Goal: Transaction & Acquisition: Purchase product/service

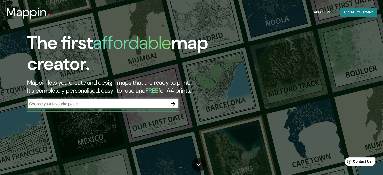
click at [114, 99] on div "The first affordable map creator. Mappin lets you create and design maps that a…" at bounding box center [123, 73] width 230 height 82
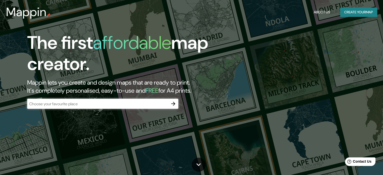
click at [115, 104] on input "text" at bounding box center [97, 104] width 141 height 6
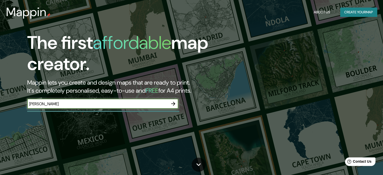
type input "[PERSON_NAME]"
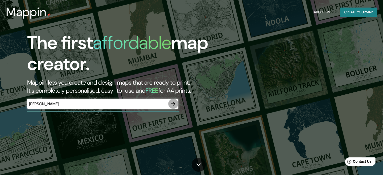
click at [172, 105] on icon "button" at bounding box center [173, 104] width 6 height 6
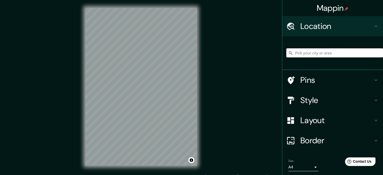
click at [290, 49] on input "Pick your city or area" at bounding box center [335, 52] width 97 height 9
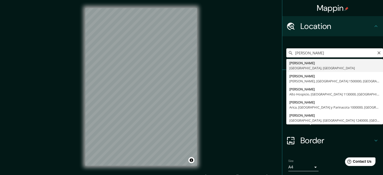
type input "[PERSON_NAME], [GEOGRAPHIC_DATA], [GEOGRAPHIC_DATA]"
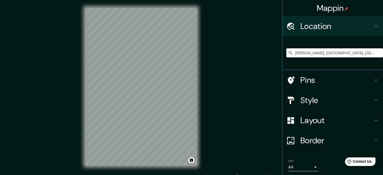
click at [306, 103] on h4 "Style" at bounding box center [337, 100] width 73 height 10
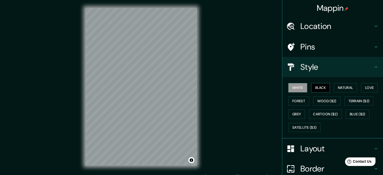
click at [320, 86] on button "Black" at bounding box center [320, 87] width 19 height 9
click at [292, 87] on button "White" at bounding box center [298, 87] width 19 height 9
click at [316, 89] on button "Black" at bounding box center [320, 87] width 19 height 9
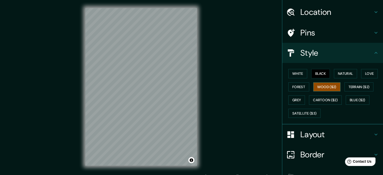
scroll to position [16, 0]
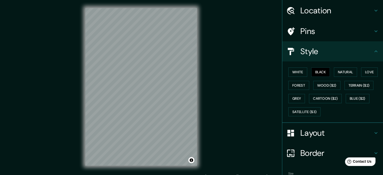
click at [319, 37] on div "Pins" at bounding box center [332, 31] width 101 height 20
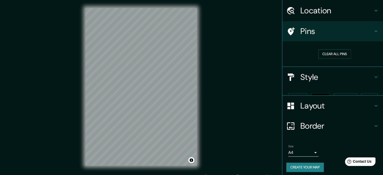
scroll to position [10, 0]
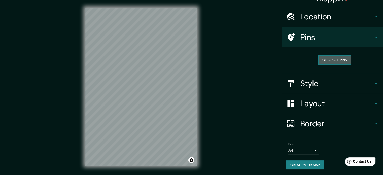
click at [328, 59] on button "Clear all pins" at bounding box center [335, 59] width 33 height 9
click at [321, 60] on button "Clear all pins" at bounding box center [335, 59] width 33 height 9
click at [307, 102] on h4 "Layout" at bounding box center [337, 104] width 73 height 10
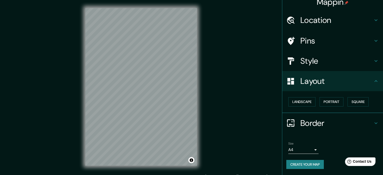
scroll to position [6, 0]
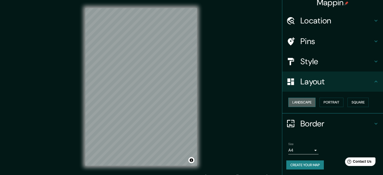
click at [305, 103] on button "Landscape" at bounding box center [302, 102] width 27 height 9
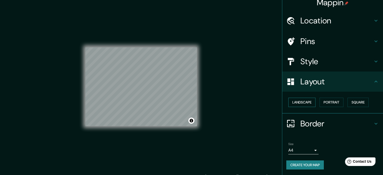
click at [305, 99] on button "Landscape" at bounding box center [302, 102] width 27 height 9
click at [327, 101] on button "Portrait" at bounding box center [332, 102] width 24 height 9
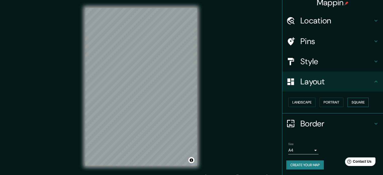
click at [352, 100] on button "Square" at bounding box center [358, 102] width 21 height 9
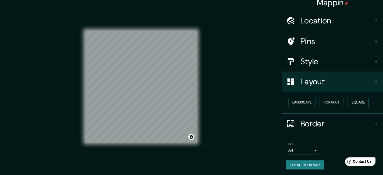
click at [316, 103] on div "Landscape [GEOGRAPHIC_DATA]" at bounding box center [335, 102] width 97 height 13
click at [320, 64] on h4 "Style" at bounding box center [337, 61] width 73 height 10
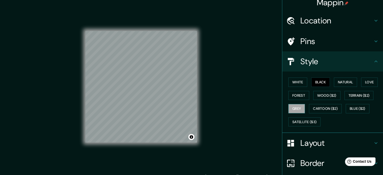
click at [293, 110] on button "Grey" at bounding box center [297, 108] width 17 height 9
click at [358, 102] on div "White Black Natural Love Forest Wood ($2) Terrain ($2) Grey Cartoon ($2) Blue (…" at bounding box center [335, 102] width 97 height 53
click at [355, 96] on button "Terrain ($2)" at bounding box center [359, 95] width 29 height 9
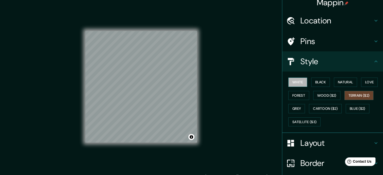
click at [299, 80] on button "White" at bounding box center [298, 82] width 19 height 9
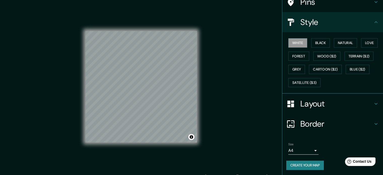
scroll to position [0, 0]
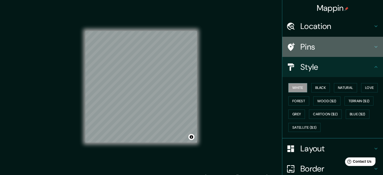
click at [301, 51] on h4 "Pins" at bounding box center [337, 47] width 73 height 10
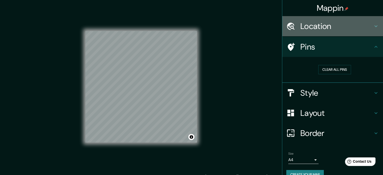
click at [312, 31] on h4 "Location" at bounding box center [337, 26] width 73 height 10
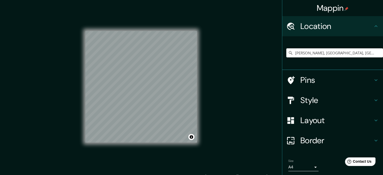
click at [326, 140] on h4 "Border" at bounding box center [337, 141] width 73 height 10
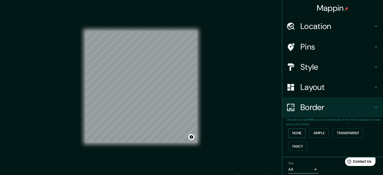
click at [295, 134] on button "None" at bounding box center [297, 133] width 17 height 9
click at [310, 133] on button "Simple" at bounding box center [319, 133] width 19 height 9
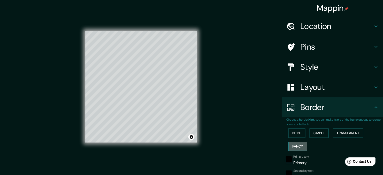
click at [294, 146] on button "Fancy" at bounding box center [298, 146] width 19 height 9
click at [294, 132] on button "None" at bounding box center [297, 133] width 17 height 9
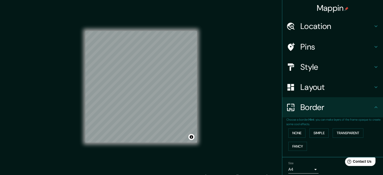
click at [316, 93] on div "Layout" at bounding box center [332, 87] width 101 height 20
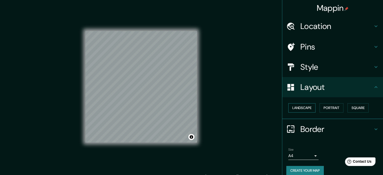
click at [304, 110] on button "Landscape" at bounding box center [302, 107] width 27 height 9
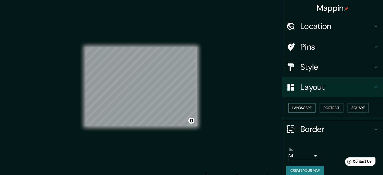
click at [305, 109] on button "Landscape" at bounding box center [302, 107] width 27 height 9
click at [326, 104] on button "Portrait" at bounding box center [332, 107] width 24 height 9
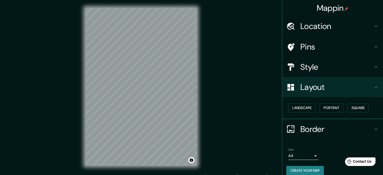
click at [341, 105] on div "Landscape [GEOGRAPHIC_DATA]" at bounding box center [335, 107] width 97 height 13
click at [350, 108] on button "Square" at bounding box center [358, 107] width 21 height 9
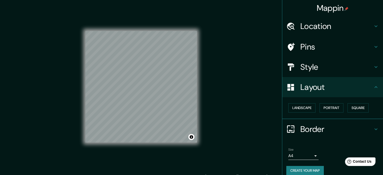
click at [327, 70] on h4 "Style" at bounding box center [337, 67] width 73 height 10
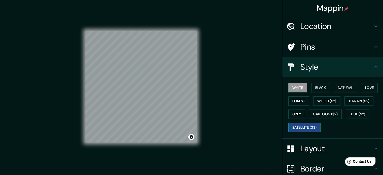
click at [303, 127] on button "Satellite ($3)" at bounding box center [305, 127] width 32 height 9
click at [310, 122] on div "White Black Natural Love Forest Wood ($2) Terrain ($2) Grey Cartoon ($2) Blue (…" at bounding box center [335, 107] width 97 height 53
click at [318, 105] on button "Wood ($2)" at bounding box center [326, 101] width 27 height 9
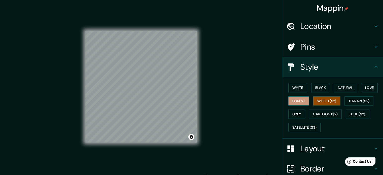
click at [293, 101] on button "Forest" at bounding box center [299, 101] width 21 height 9
click at [299, 83] on button "White" at bounding box center [298, 87] width 19 height 9
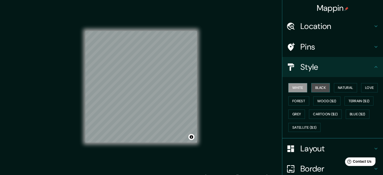
click at [315, 86] on button "Black" at bounding box center [320, 87] width 19 height 9
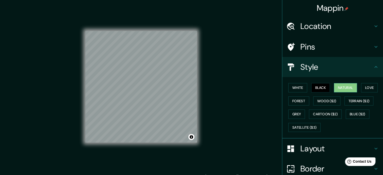
click at [354, 87] on button "Natural" at bounding box center [345, 87] width 23 height 9
click at [361, 88] on button "Love" at bounding box center [369, 87] width 17 height 9
click at [339, 85] on button "Natural" at bounding box center [345, 87] width 23 height 9
click at [332, 48] on h4 "Pins" at bounding box center [337, 47] width 73 height 10
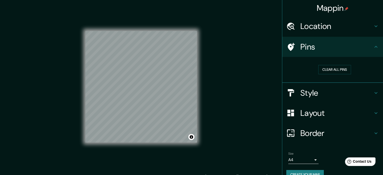
click at [335, 31] on h4 "Location" at bounding box center [337, 26] width 73 height 10
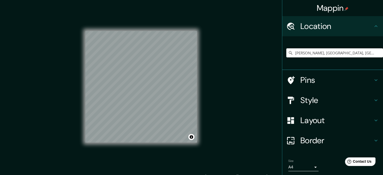
scroll to position [17, 0]
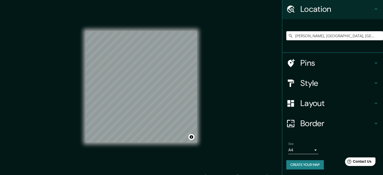
drag, startPoint x: 303, startPoint y: 163, endPoint x: 294, endPoint y: 149, distance: 16.4
click at [294, 149] on div "Size A4 single Create your map" at bounding box center [333, 157] width 93 height 34
click at [294, 149] on body "Mappin Location [GEOGRAPHIC_DATA], [GEOGRAPHIC_DATA], [GEOGRAPHIC_DATA] [PERSON…" at bounding box center [191, 87] width 383 height 175
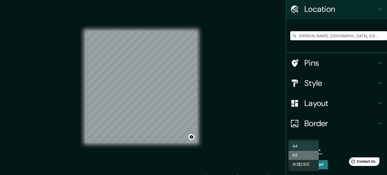
click at [296, 157] on li "A3" at bounding box center [304, 155] width 30 height 9
type input "a4"
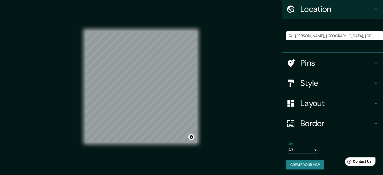
click at [296, 168] on button "Create your map" at bounding box center [306, 164] width 38 height 9
click at [303, 78] on h4 "Style" at bounding box center [337, 83] width 73 height 10
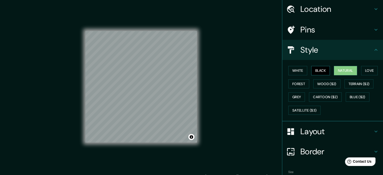
click at [324, 71] on button "Black" at bounding box center [320, 70] width 19 height 9
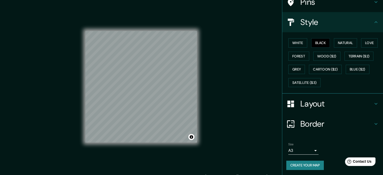
click at [304, 149] on body "Mappin Location [GEOGRAPHIC_DATA], [GEOGRAPHIC_DATA], [GEOGRAPHIC_DATA] [PERSON…" at bounding box center [191, 87] width 383 height 175
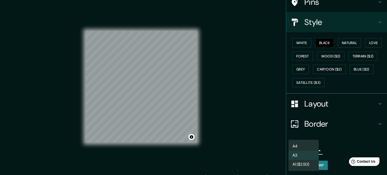
drag, startPoint x: 302, startPoint y: 166, endPoint x: 292, endPoint y: 156, distance: 14.1
click at [292, 156] on ul "A4 A3 A1 ($2.50)" at bounding box center [304, 155] width 30 height 31
click at [292, 156] on li "A3" at bounding box center [304, 155] width 30 height 9
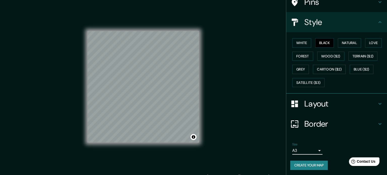
click at [295, 148] on body "Mappin Location [GEOGRAPHIC_DATA], [GEOGRAPHIC_DATA], [GEOGRAPHIC_DATA] [PERSON…" at bounding box center [193, 87] width 387 height 175
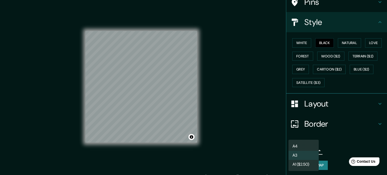
click at [297, 156] on li "A3" at bounding box center [304, 155] width 30 height 9
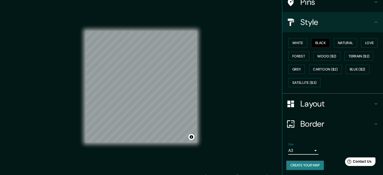
click at [321, 107] on h4 "Layout" at bounding box center [337, 104] width 73 height 10
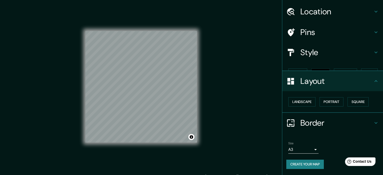
scroll to position [6, 0]
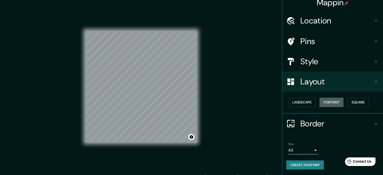
click at [320, 106] on button "Portrait" at bounding box center [332, 102] width 24 height 9
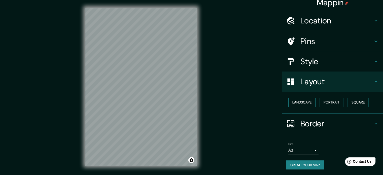
click at [301, 102] on button "Landscape" at bounding box center [302, 102] width 27 height 9
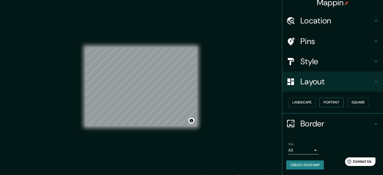
click at [323, 99] on button "Portrait" at bounding box center [332, 102] width 24 height 9
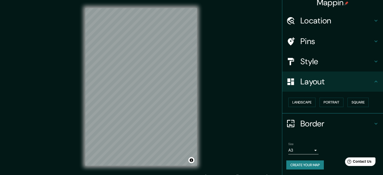
click at [324, 26] on div "Location" at bounding box center [332, 21] width 101 height 20
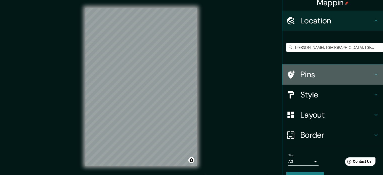
click at [311, 70] on h4 "Pins" at bounding box center [337, 75] width 73 height 10
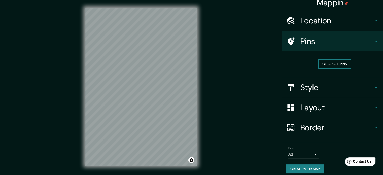
click at [329, 63] on button "Clear all pins" at bounding box center [335, 63] width 33 height 9
click at [313, 90] on h4 "Style" at bounding box center [337, 87] width 73 height 10
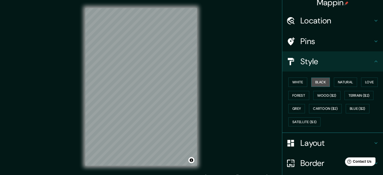
click at [315, 82] on button "Black" at bounding box center [320, 82] width 19 height 9
click at [292, 81] on button "White" at bounding box center [298, 82] width 19 height 9
click at [295, 82] on button "White" at bounding box center [298, 82] width 19 height 9
click at [363, 81] on button "Love" at bounding box center [369, 82] width 17 height 9
click at [295, 97] on button "Forest" at bounding box center [299, 95] width 21 height 9
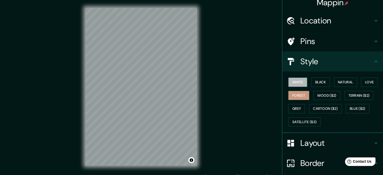
click at [294, 81] on button "White" at bounding box center [298, 82] width 19 height 9
click at [317, 82] on button "Black" at bounding box center [320, 82] width 19 height 9
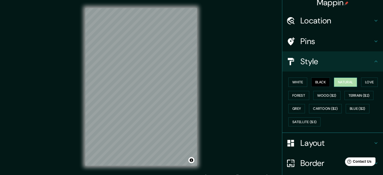
click at [337, 80] on button "Natural" at bounding box center [345, 82] width 23 height 9
click at [289, 77] on div "White Black Natural Love Forest Wood ($2) Terrain ($2) Grey Cartoon ($2) Blue (…" at bounding box center [335, 102] width 97 height 53
click at [290, 79] on button "White" at bounding box center [298, 82] width 19 height 9
click at [293, 78] on button "White" at bounding box center [298, 82] width 19 height 9
click at [293, 79] on button "White" at bounding box center [298, 82] width 19 height 9
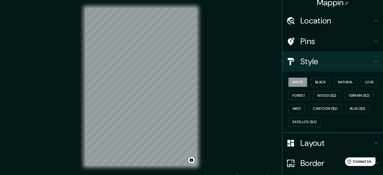
click at [295, 82] on button "White" at bounding box center [298, 82] width 19 height 9
click at [311, 83] on button "Black" at bounding box center [320, 82] width 19 height 9
click at [297, 92] on button "Forest" at bounding box center [299, 95] width 21 height 9
click at [296, 105] on button "Grey" at bounding box center [297, 108] width 17 height 9
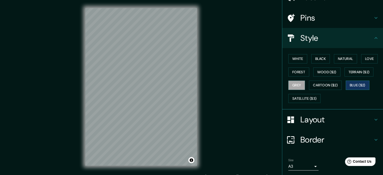
click at [347, 104] on div "White Black Natural Love Forest Wood ($2) Terrain ($2) Grey Cartoon ($2) Blue (…" at bounding box center [335, 78] width 97 height 53
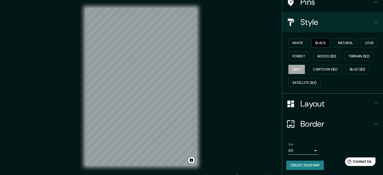
scroll to position [0, 0]
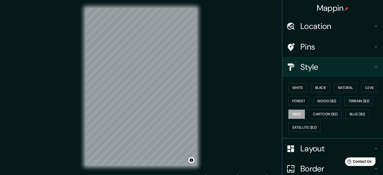
click at [326, 28] on h4 "Location" at bounding box center [337, 26] width 73 height 10
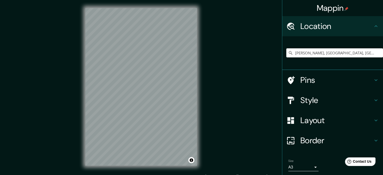
scroll to position [17, 0]
